Goal: Information Seeking & Learning: Learn about a topic

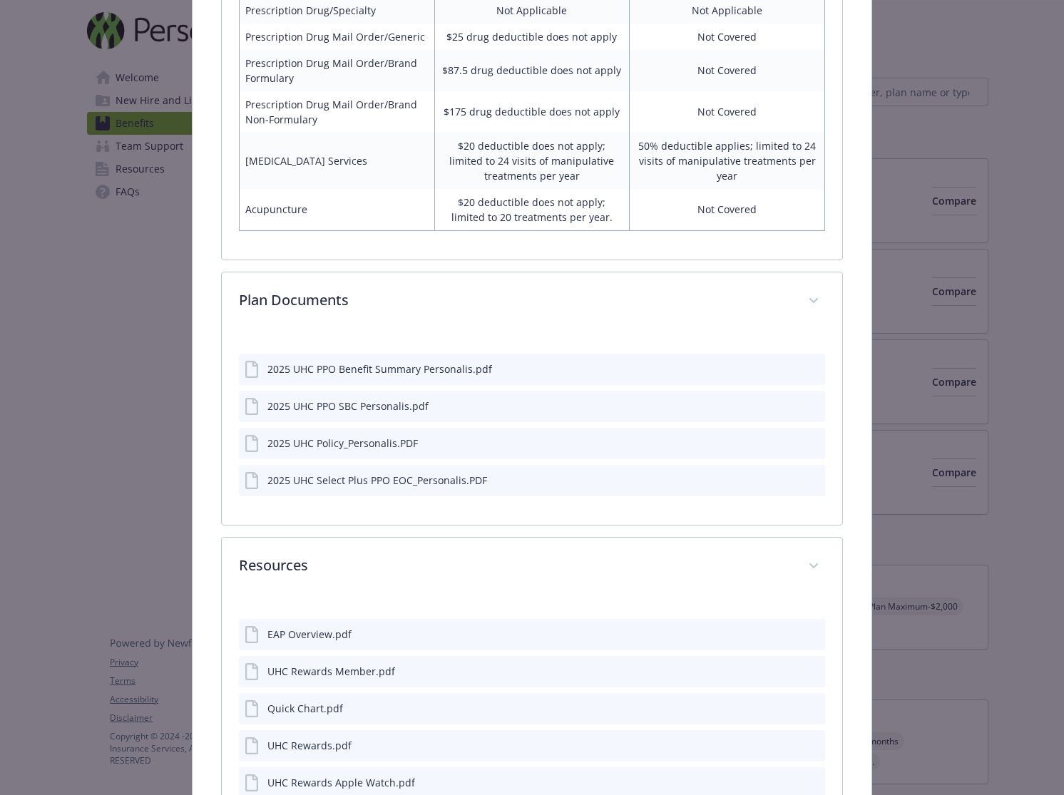
scroll to position [1332, 0]
click at [808, 366] on icon "preview file" at bounding box center [811, 369] width 13 height 10
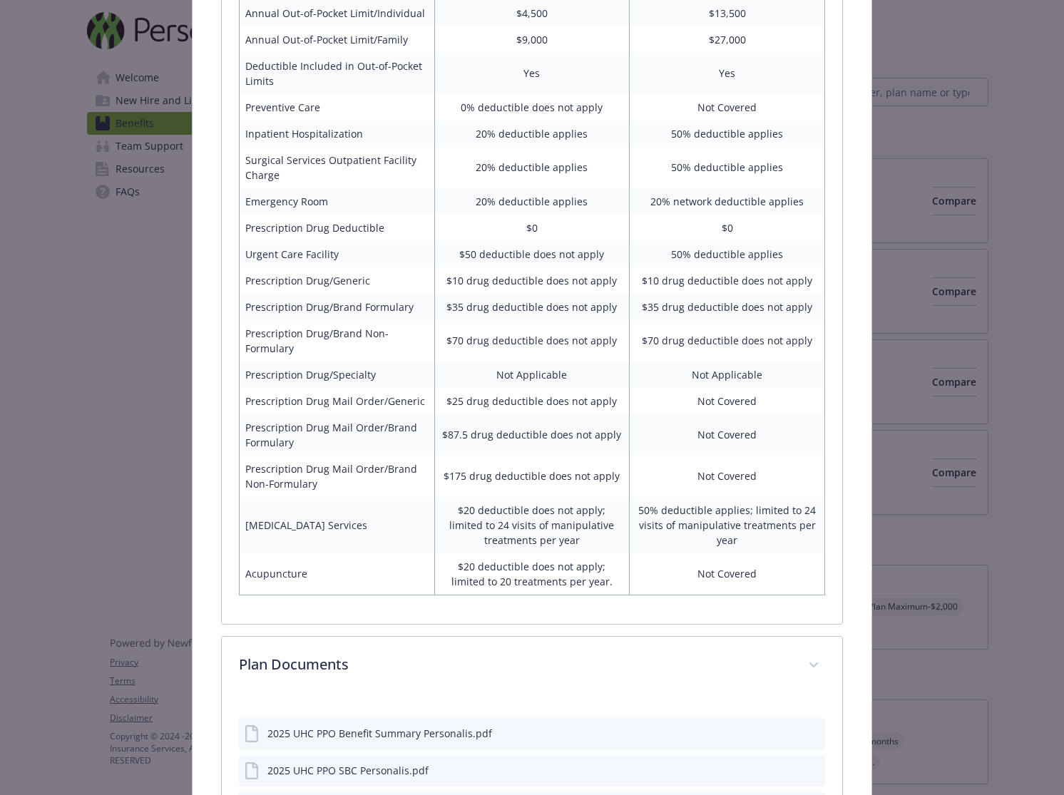
scroll to position [959, 0]
